Goal: Task Accomplishment & Management: Use online tool/utility

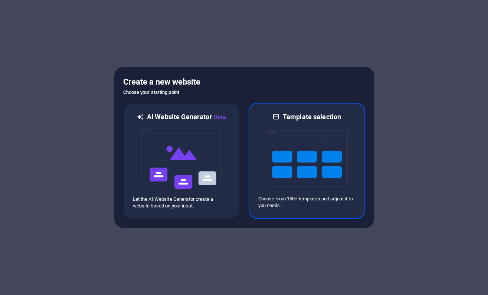
click at [301, 145] on img at bounding box center [307, 158] width 82 height 74
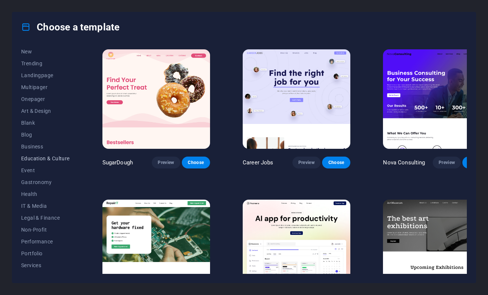
scroll to position [27, 0]
click at [33, 192] on span "Health" at bounding box center [45, 193] width 49 height 6
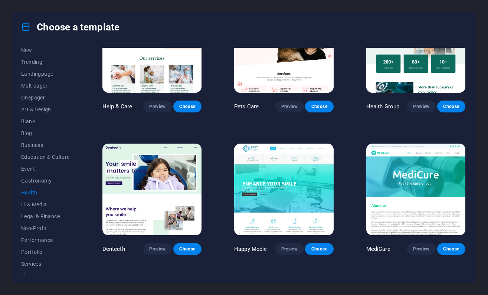
scroll to position [51, 0]
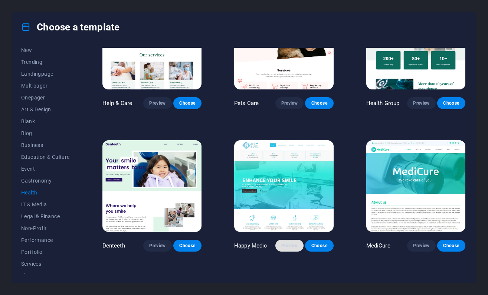
click at [289, 244] on span "Preview" at bounding box center [289, 246] width 16 height 6
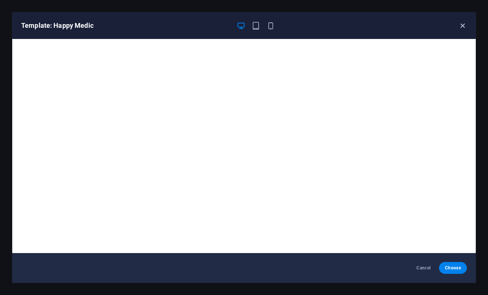
click at [462, 25] on icon "button" at bounding box center [462, 26] width 9 height 9
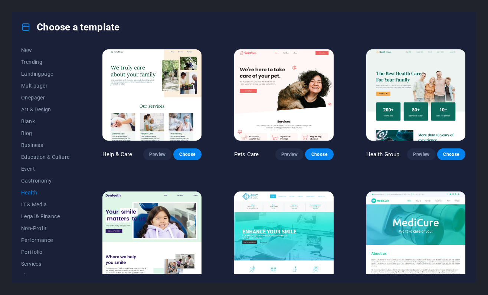
scroll to position [0, 0]
click at [157, 156] on span "Preview" at bounding box center [157, 154] width 16 height 6
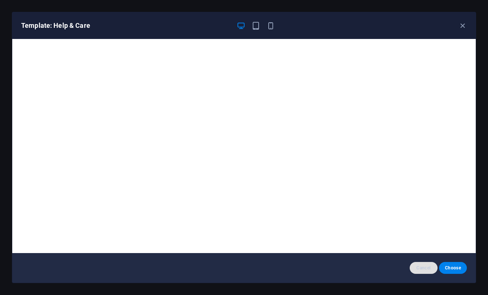
click at [420, 269] on span "Cancel" at bounding box center [423, 268] width 16 height 6
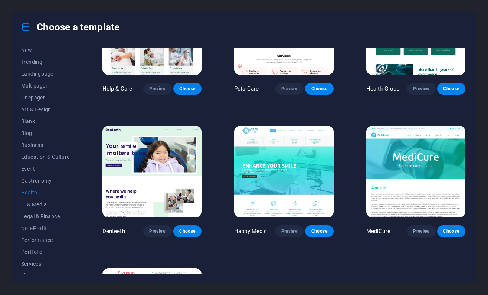
scroll to position [66, 0]
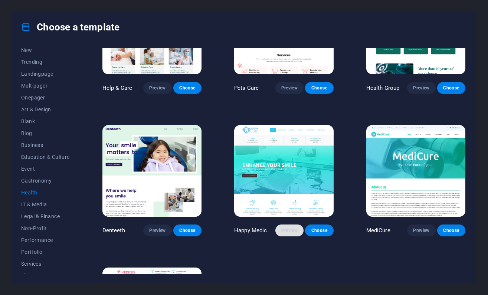
click at [289, 229] on span "Preview" at bounding box center [289, 230] width 16 height 6
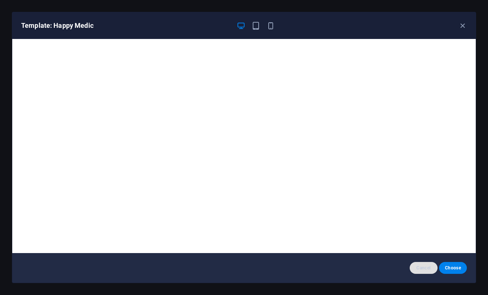
click at [430, 266] on span "Cancel" at bounding box center [423, 268] width 16 height 6
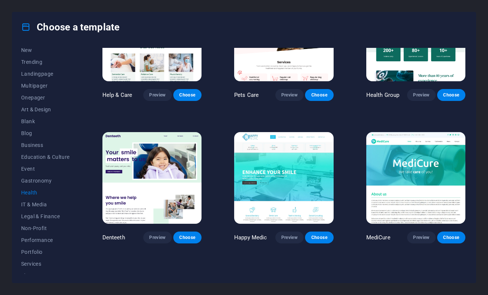
scroll to position [62, 0]
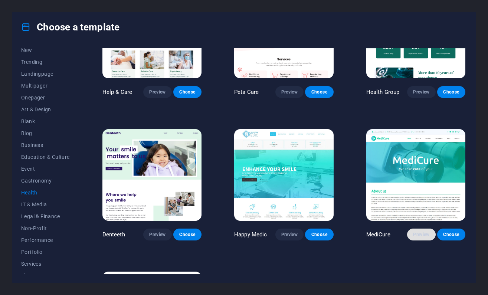
click at [425, 234] on span "Preview" at bounding box center [421, 234] width 16 height 6
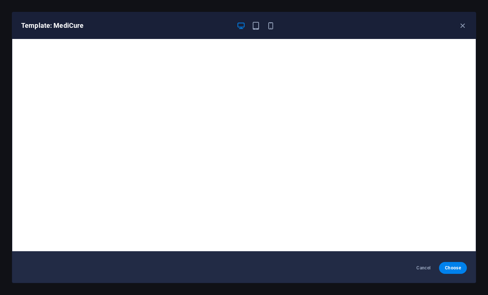
scroll to position [2, 0]
click at [422, 269] on span "Cancel" at bounding box center [423, 268] width 16 height 6
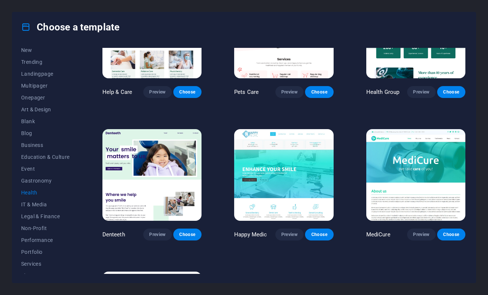
click at [282, 169] on img at bounding box center [283, 174] width 99 height 91
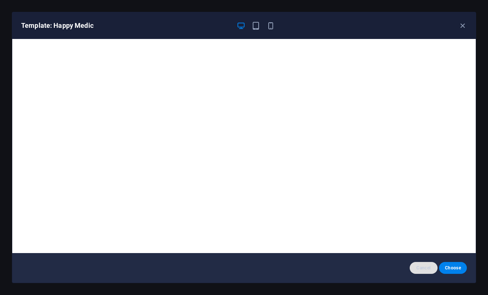
click at [424, 269] on span "Cancel" at bounding box center [423, 268] width 16 height 6
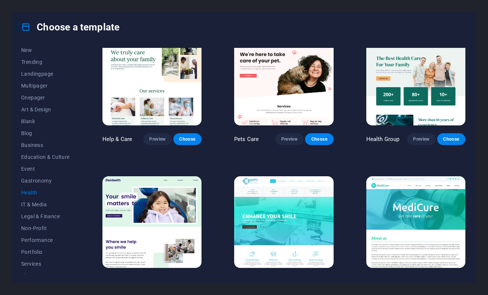
scroll to position [0, 0]
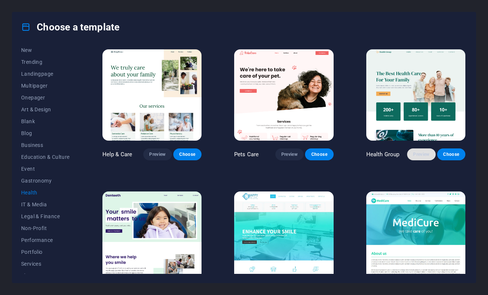
click at [420, 156] on span "Preview" at bounding box center [421, 154] width 16 height 6
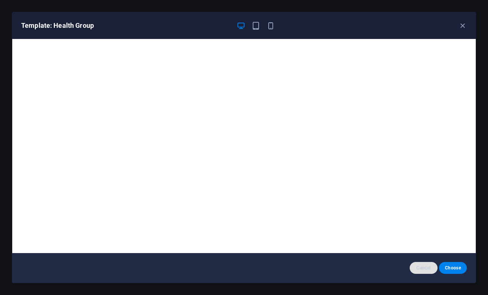
click at [424, 269] on span "Cancel" at bounding box center [423, 268] width 16 height 6
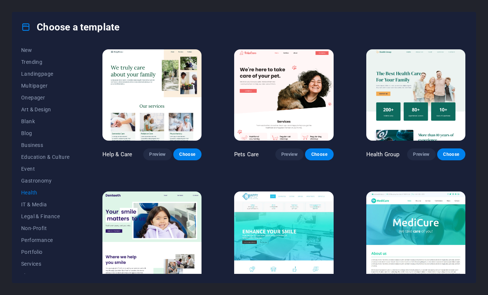
click at [282, 92] on img at bounding box center [283, 94] width 99 height 91
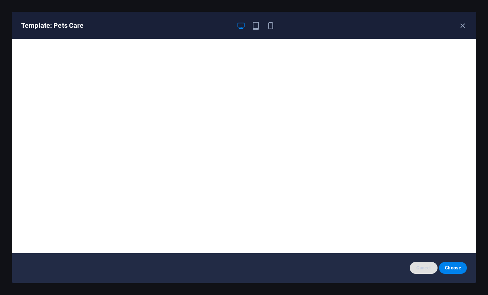
click at [423, 268] on span "Cancel" at bounding box center [423, 268] width 16 height 6
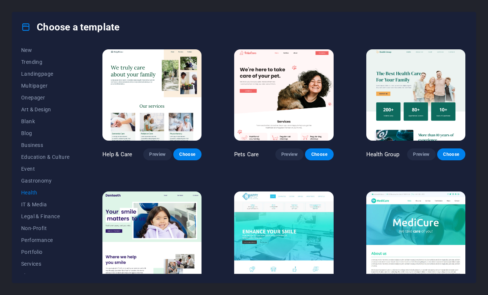
click at [287, 232] on img at bounding box center [283, 236] width 99 height 91
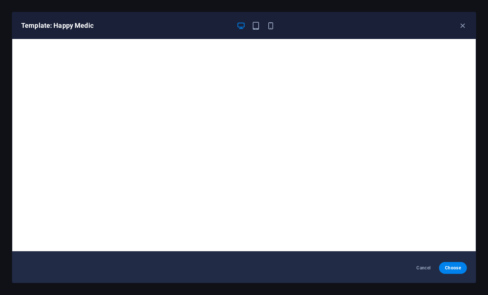
scroll to position [2, 0]
click at [423, 270] on span "Cancel" at bounding box center [423, 268] width 16 height 6
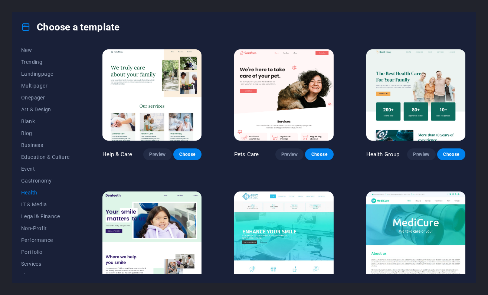
click at [290, 103] on img at bounding box center [283, 94] width 99 height 91
